Goal: Information Seeking & Learning: Learn about a topic

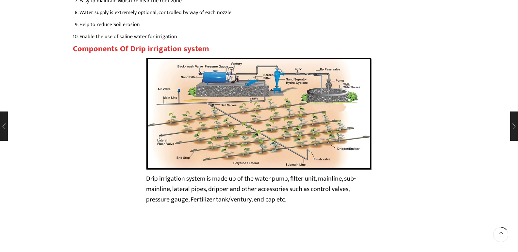
scroll to position [1090, 0]
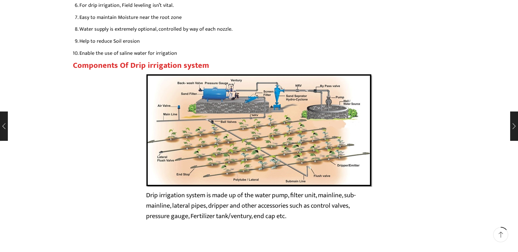
drag, startPoint x: 0, startPoint y: 0, endPoint x: 270, endPoint y: 93, distance: 285.8
click at [270, 93] on img at bounding box center [259, 130] width 226 height 113
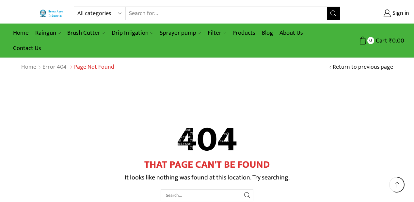
scroll to position [88, 0]
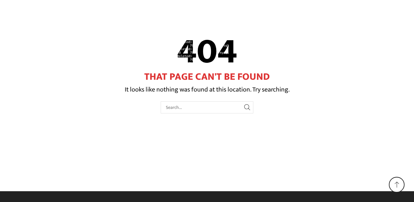
click at [261, 144] on div "404 That Page Can't Be Found It looks like nothing was found at this location. …" at bounding box center [207, 90] width 382 height 203
